Goal: Task Accomplishment & Management: Complete application form

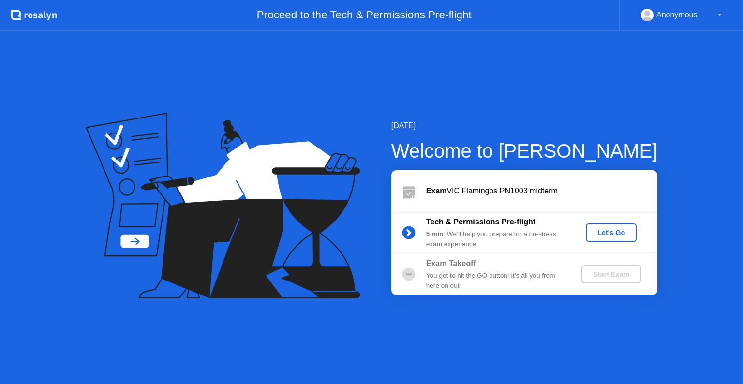
click at [616, 235] on div "Let's Go" at bounding box center [611, 233] width 43 height 8
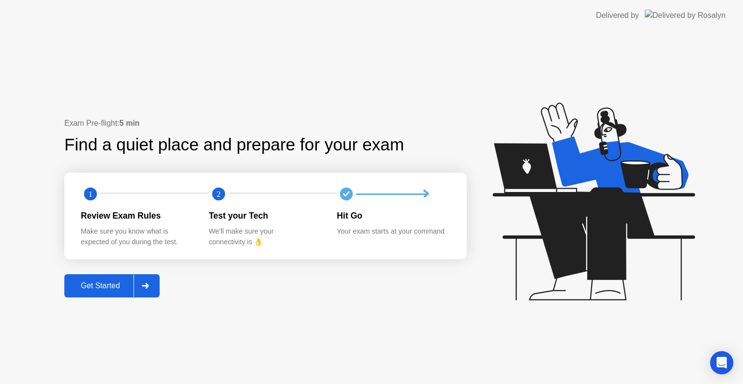
click at [92, 282] on div "Get Started" at bounding box center [100, 286] width 66 height 9
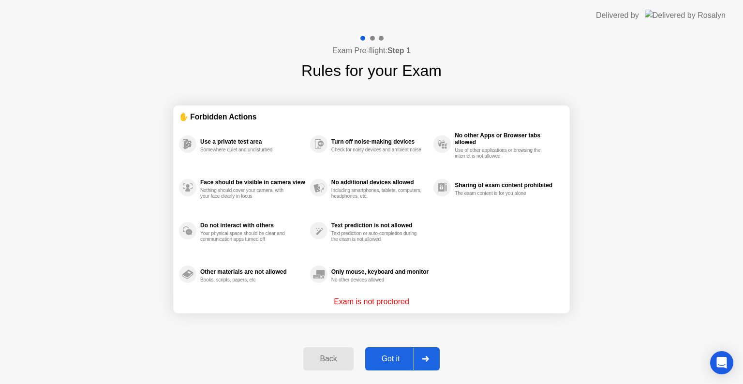
click at [393, 355] on div "Got it" at bounding box center [390, 359] width 45 height 9
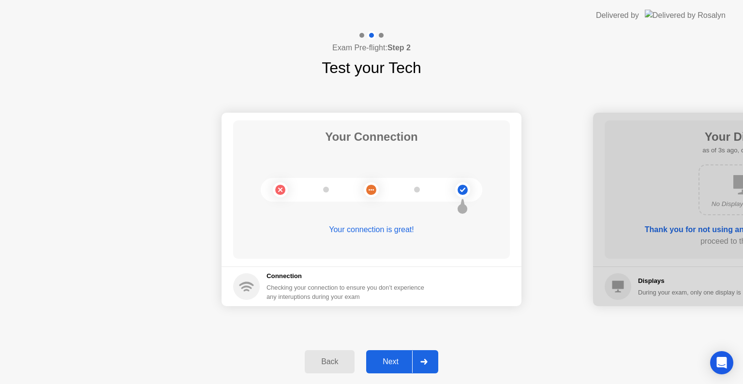
click at [388, 354] on button "Next" at bounding box center [402, 361] width 72 height 23
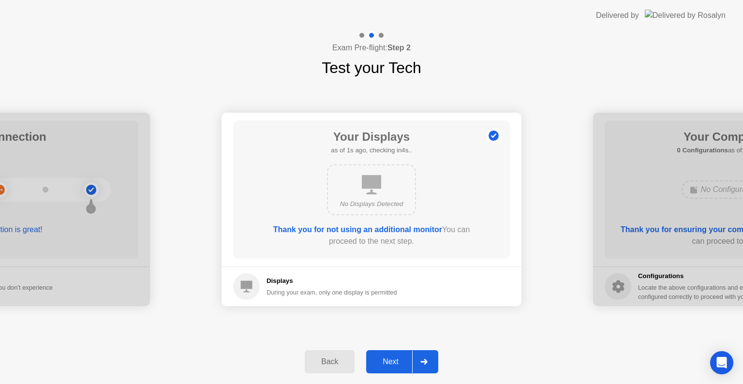
click at [388, 354] on button "Next" at bounding box center [402, 361] width 72 height 23
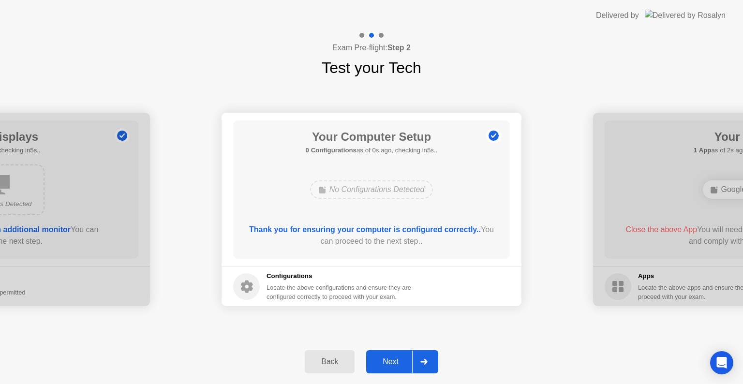
click at [388, 354] on button "Next" at bounding box center [402, 361] width 72 height 23
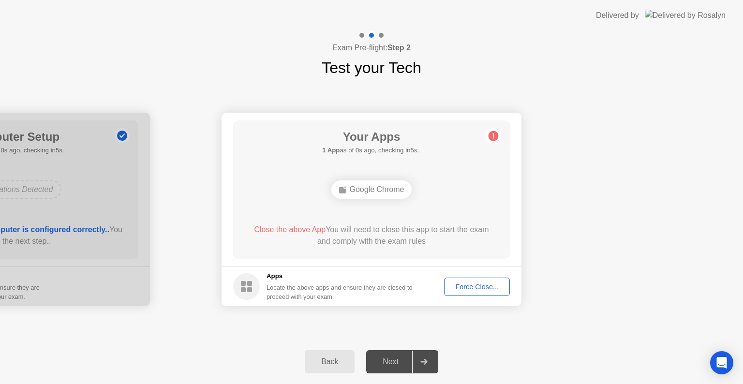
click at [474, 289] on div "Force Close..." at bounding box center [477, 287] width 59 height 8
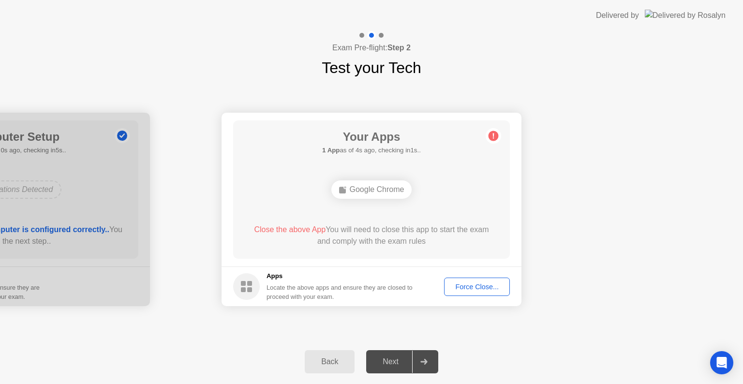
click at [388, 366] on div "Next" at bounding box center [390, 362] width 43 height 9
click at [474, 289] on div "Force Close..." at bounding box center [477, 287] width 59 height 8
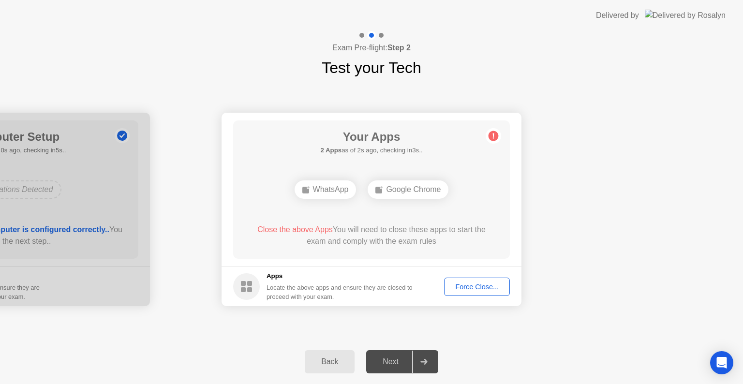
click at [467, 285] on div "Force Close..." at bounding box center [477, 287] width 59 height 8
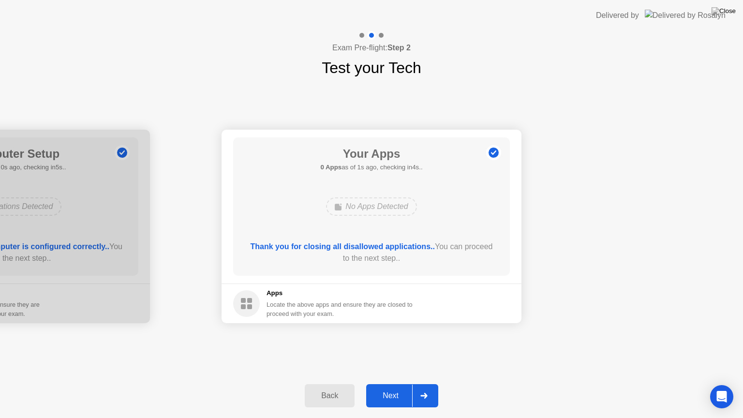
click at [397, 384] on div "Next" at bounding box center [390, 396] width 43 height 9
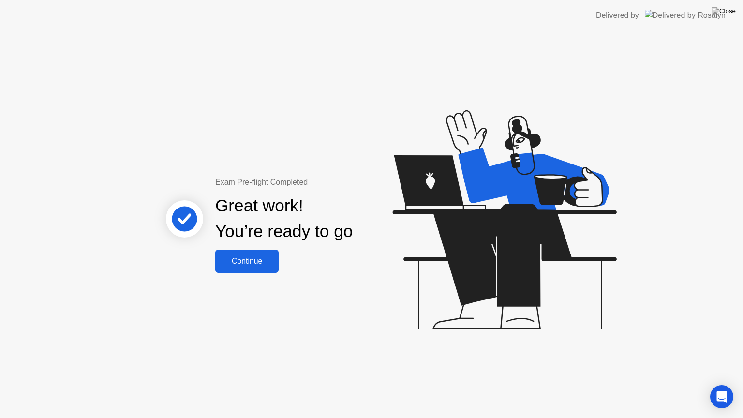
click at [262, 261] on div "Continue" at bounding box center [247, 261] width 58 height 9
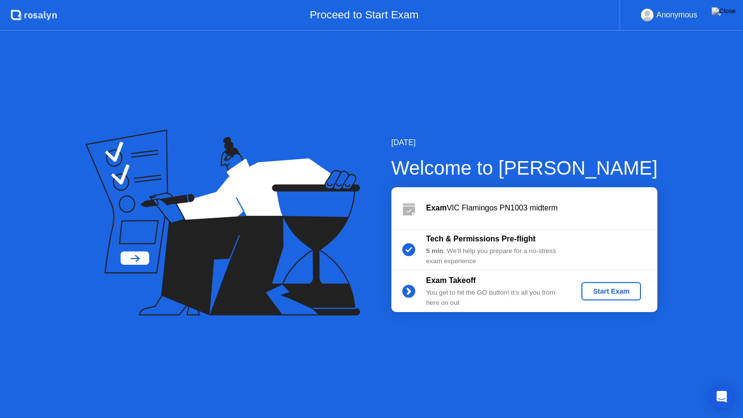
click at [609, 290] on div "Start Exam" at bounding box center [612, 291] width 52 height 8
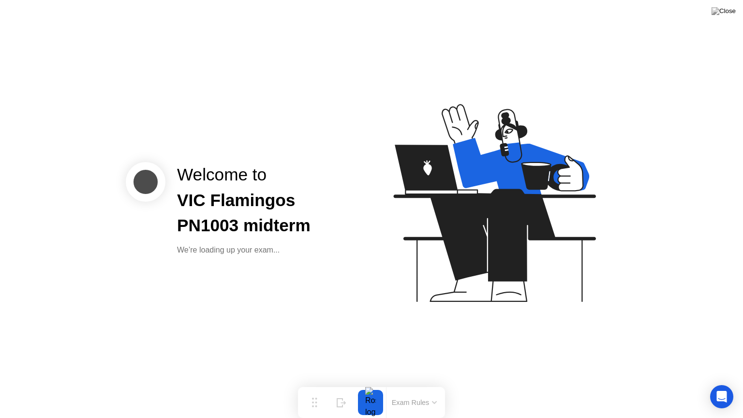
click at [396, 267] on icon at bounding box center [493, 208] width 250 height 248
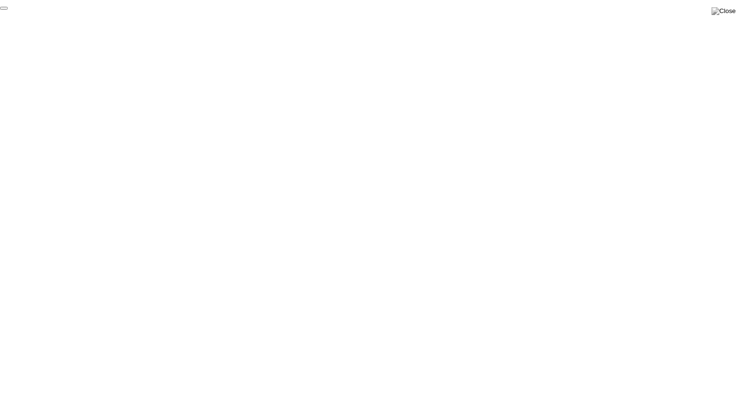
click div "End Proctoring Session"
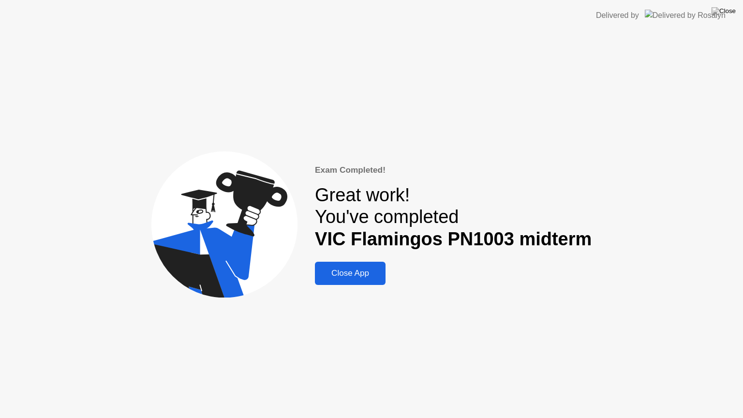
click at [369, 281] on button "Close App" at bounding box center [350, 273] width 71 height 23
